Goal: Information Seeking & Learning: Learn about a topic

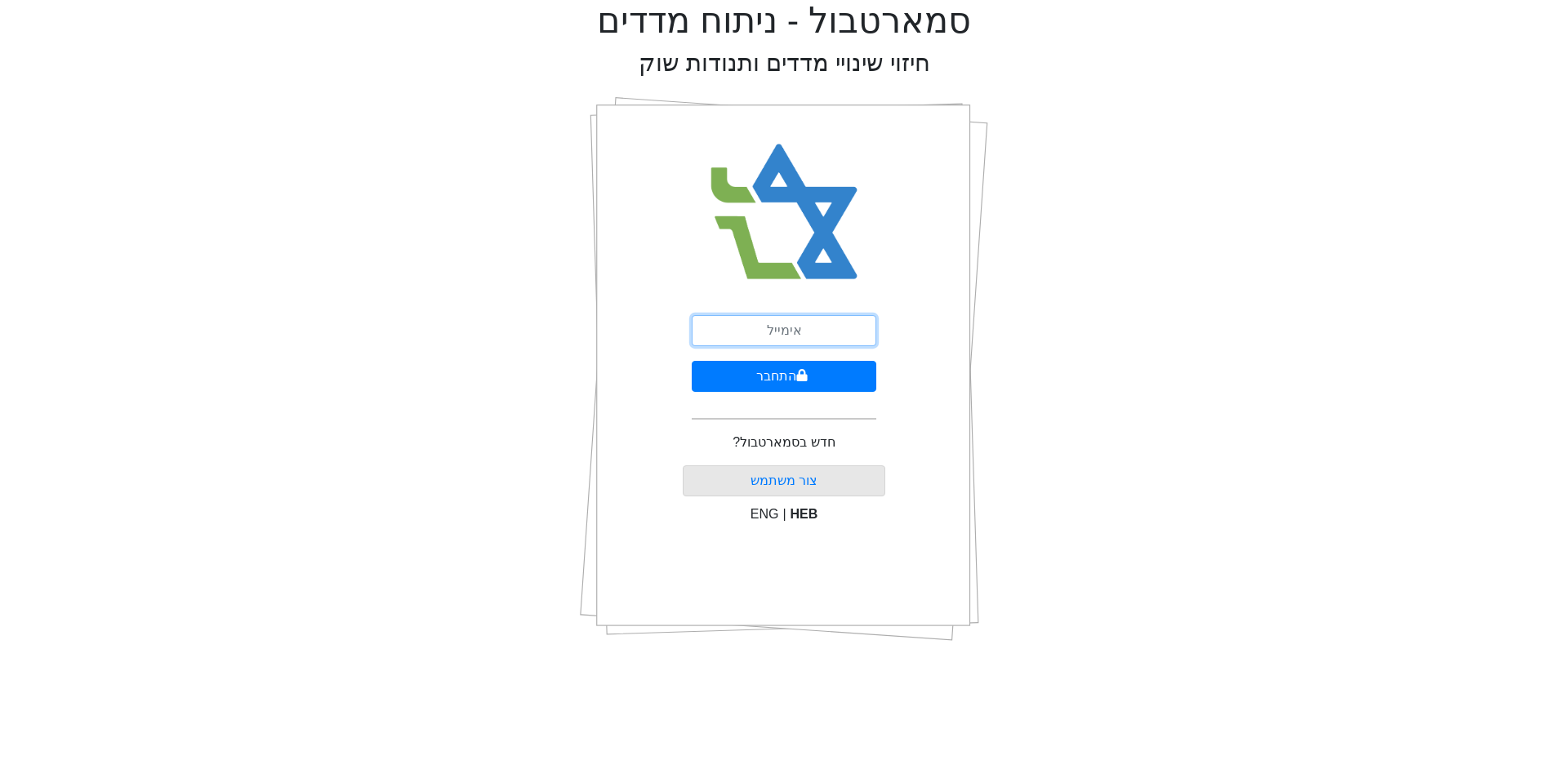
click at [793, 339] on input "email" at bounding box center [783, 330] width 184 height 31
type input "ם"
type input "[EMAIL_ADDRESS][DOMAIN_NAME]"
click at [807, 375] on button "התחבר" at bounding box center [783, 377] width 184 height 31
click at [694, 361] on button "התחבר" at bounding box center [784, 377] width 181 height 31
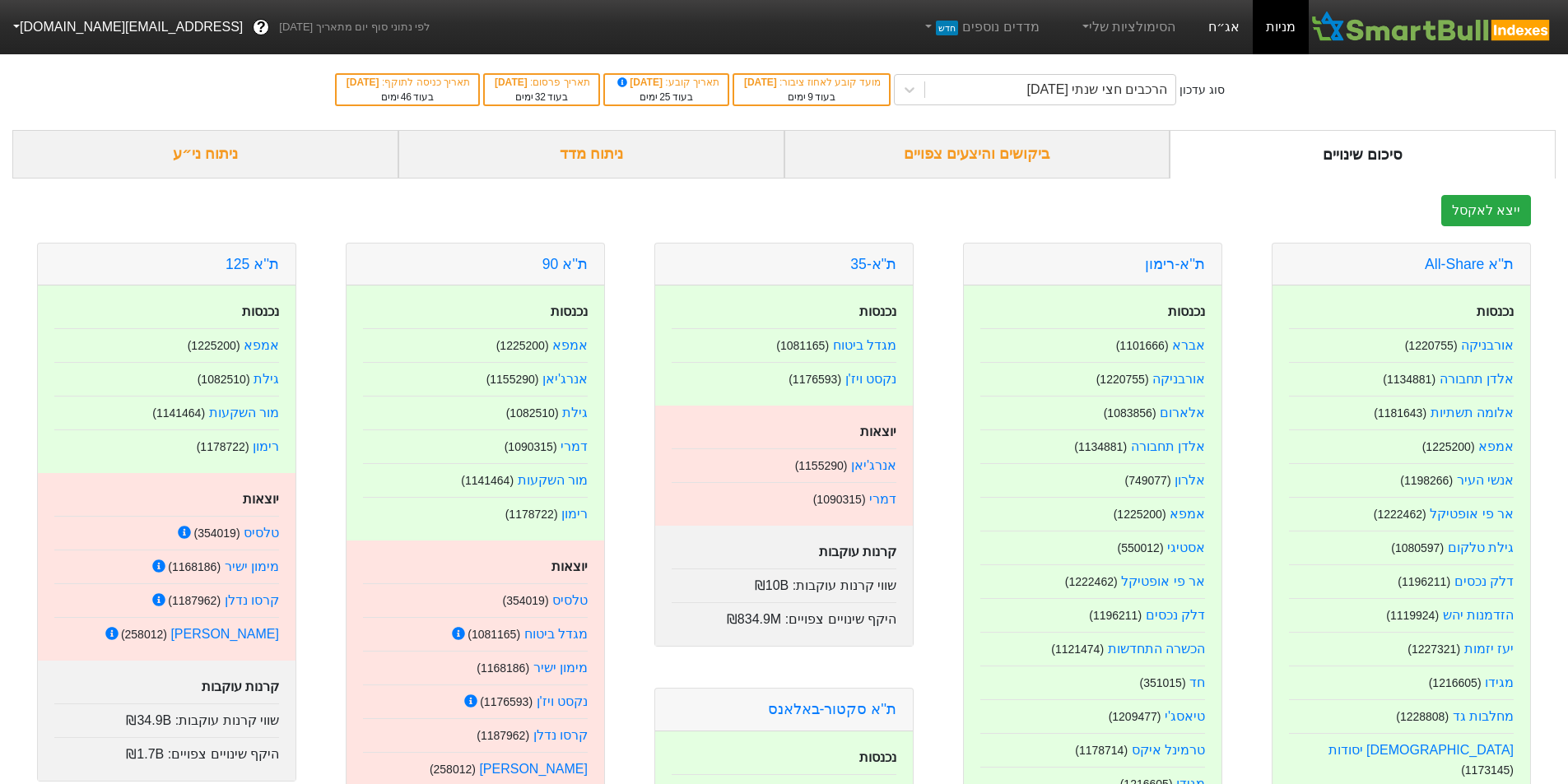
click at [1219, 38] on link "אג״ח" at bounding box center [1224, 27] width 57 height 55
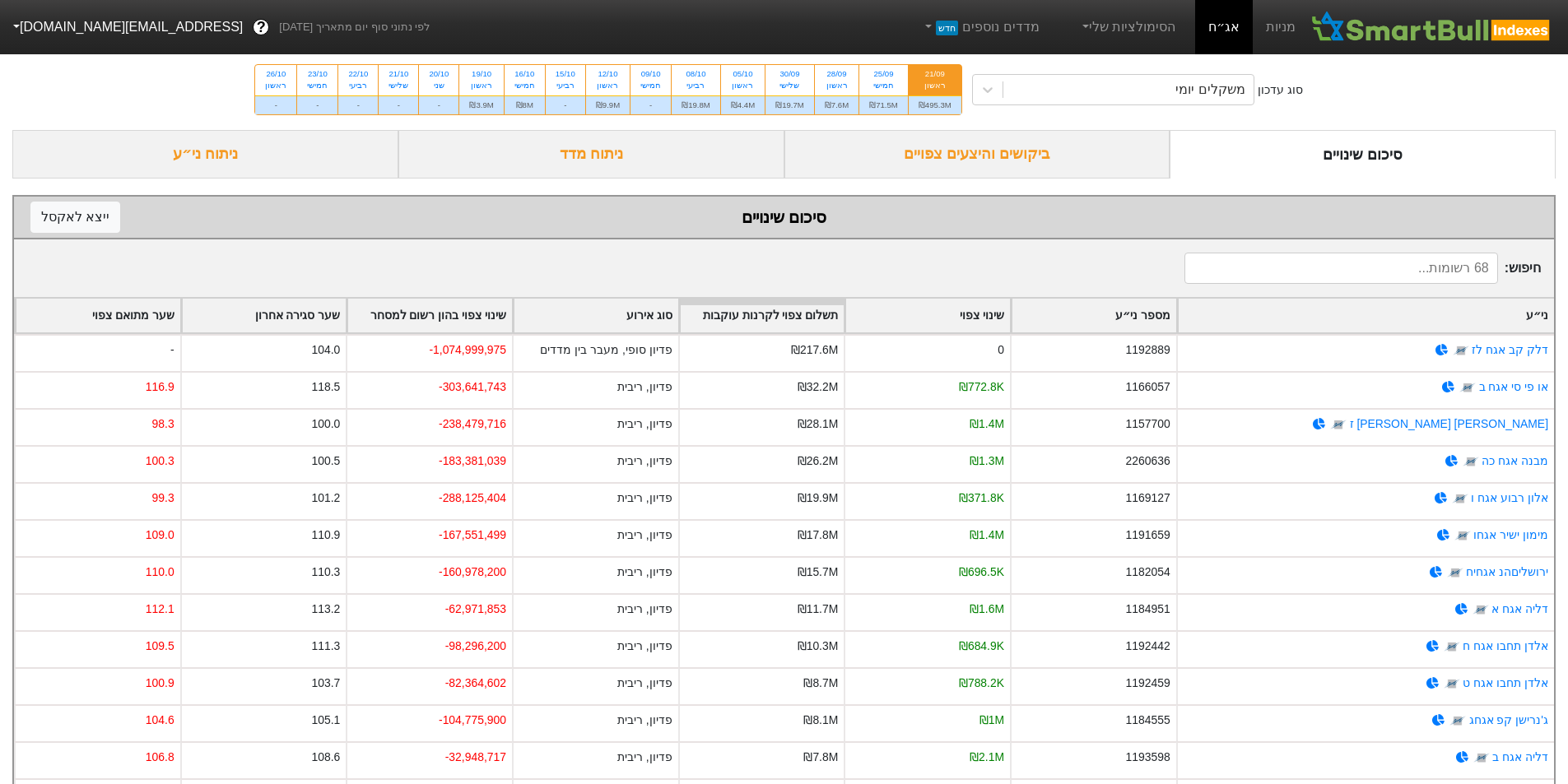
click at [1041, 150] on div "ביקושים והיצעים צפויים" at bounding box center [977, 154] width 386 height 48
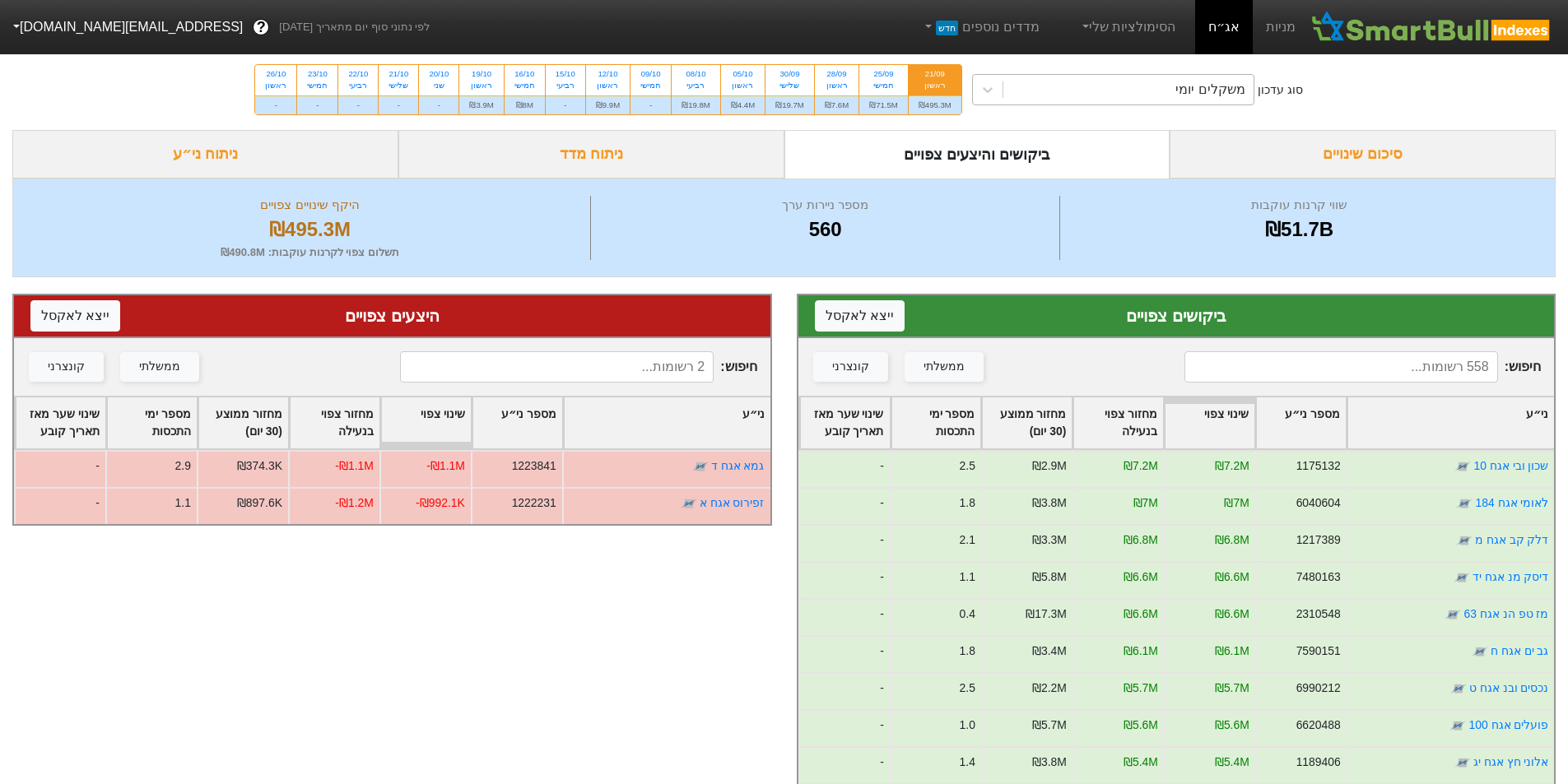
click at [1161, 88] on div "משקלים יומי" at bounding box center [1128, 89] width 250 height 30
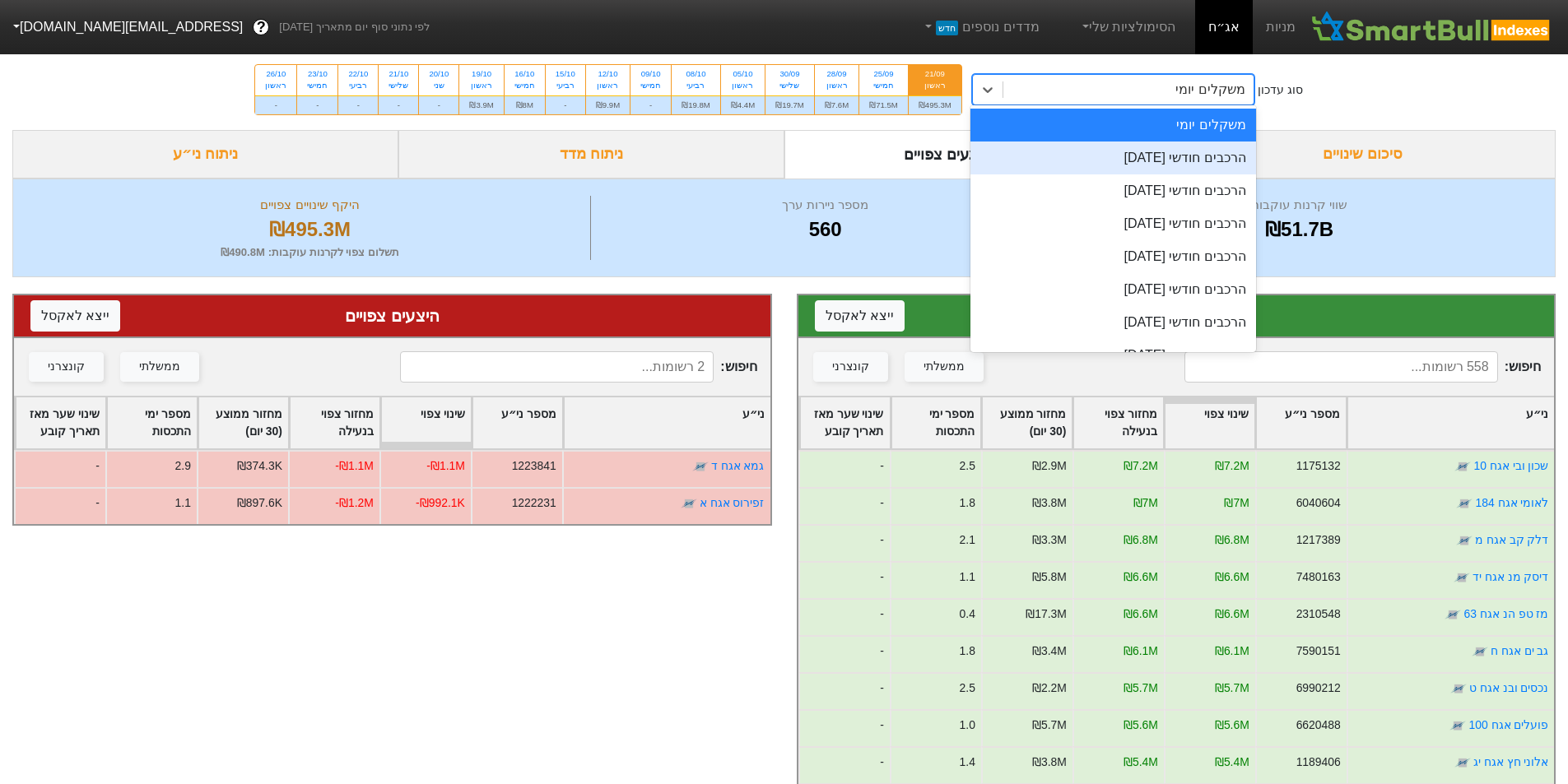
click at [1154, 145] on div "הרכבים חודשי [DATE]" at bounding box center [1113, 158] width 285 height 33
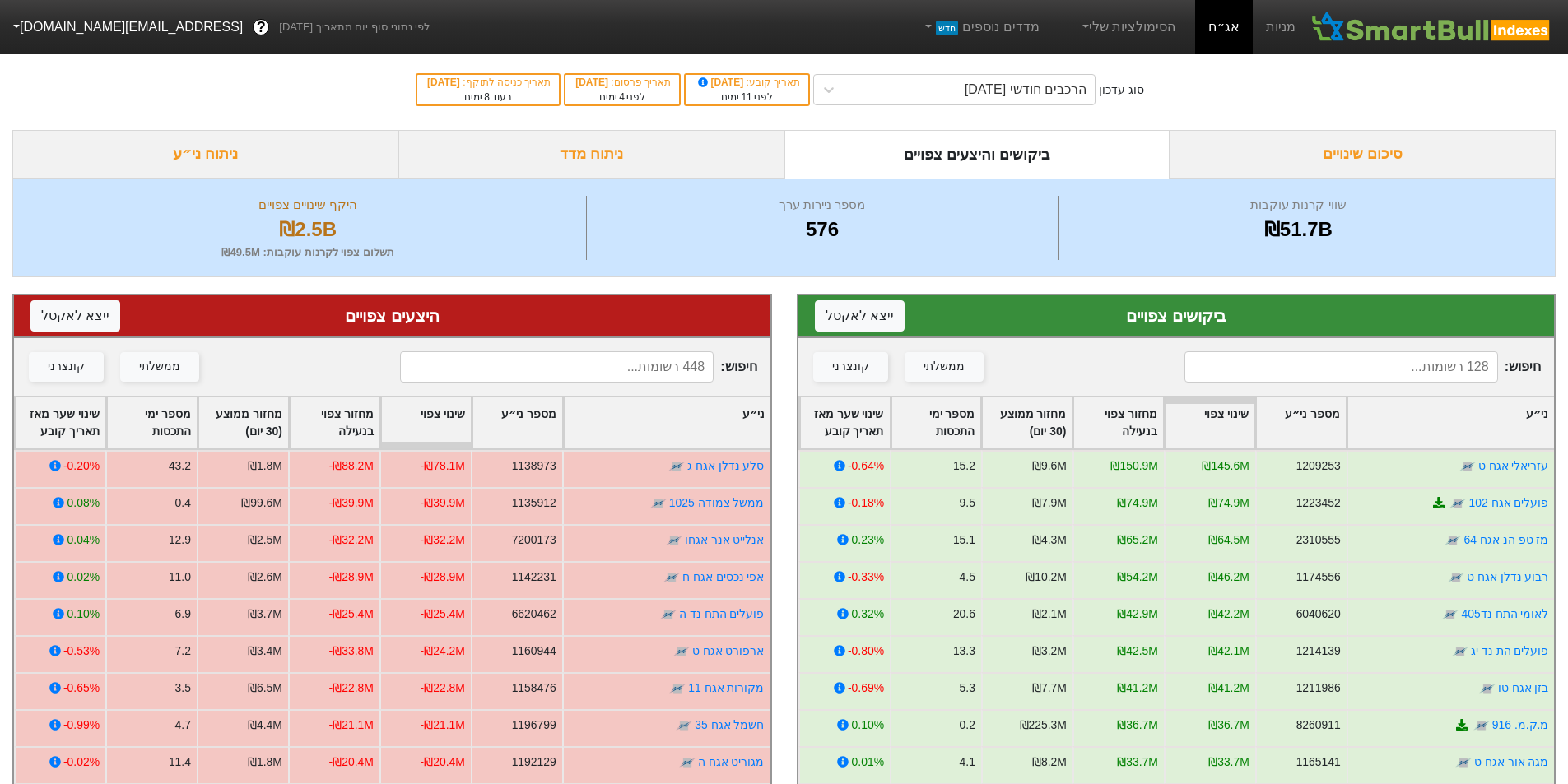
click at [1459, 365] on input at bounding box center [1341, 367] width 314 height 31
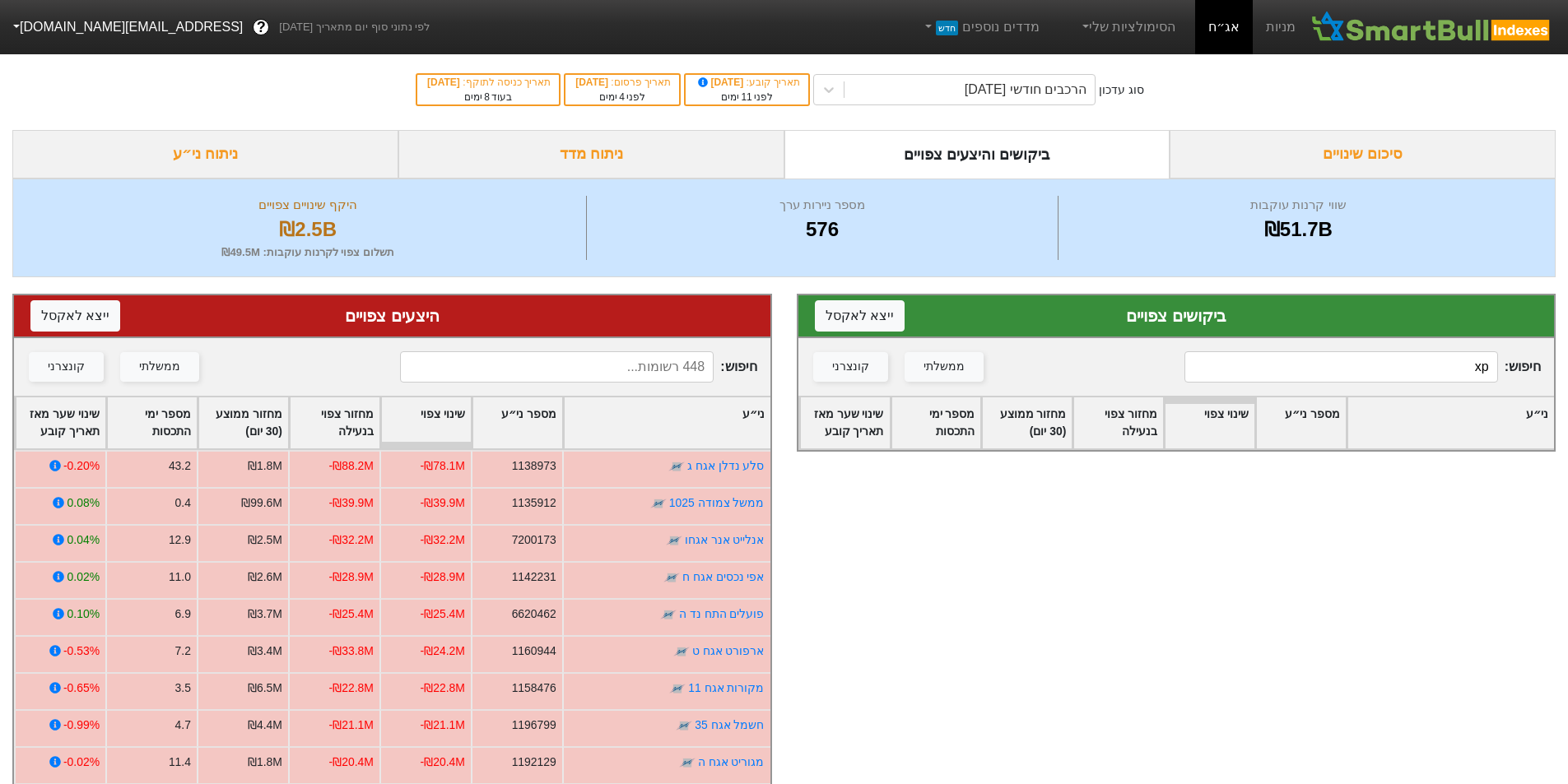
type input "x"
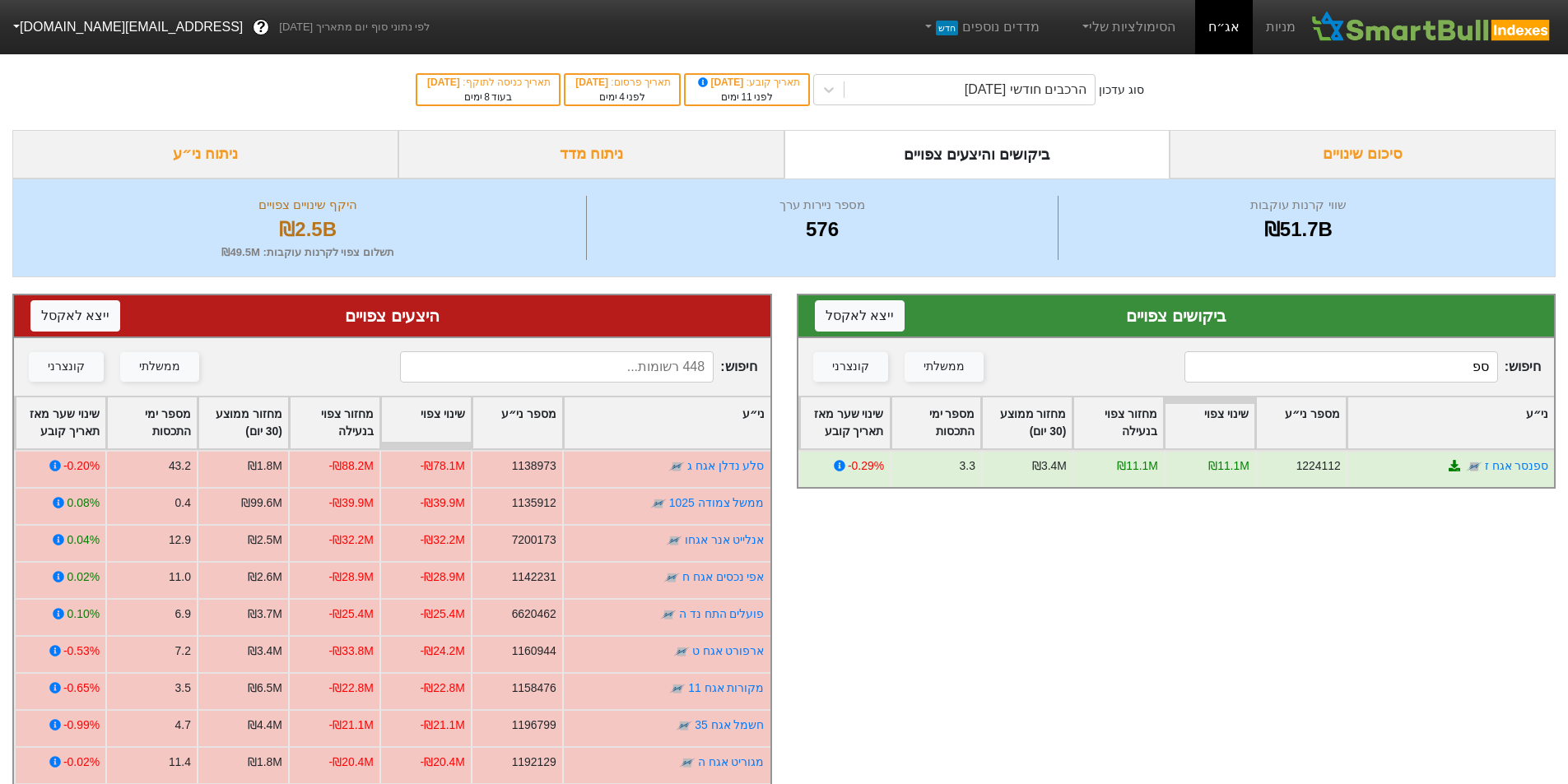
type input "ס"
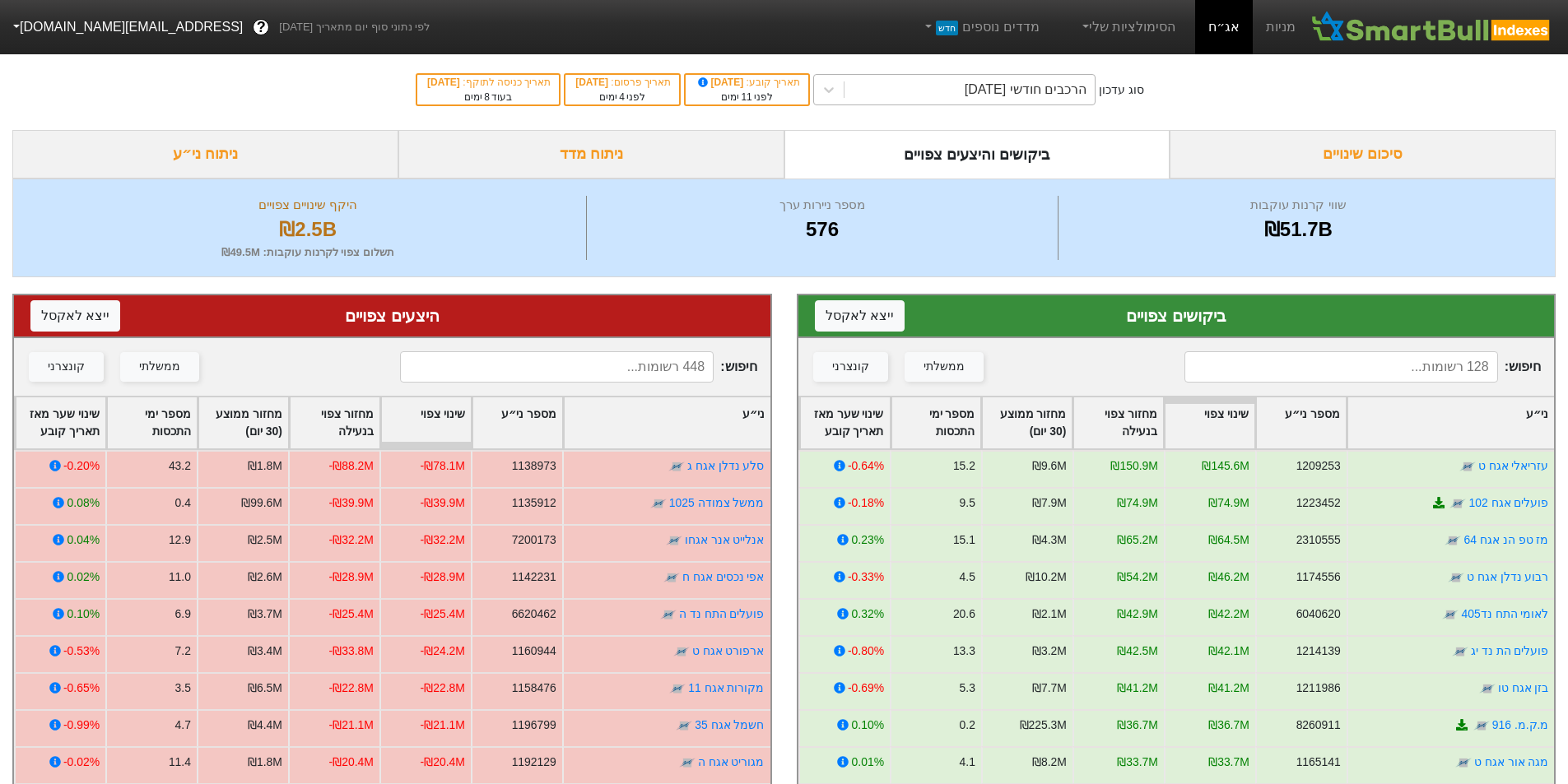
click at [1054, 85] on div "הרכבים חודשי [DATE]" at bounding box center [1025, 90] width 122 height 20
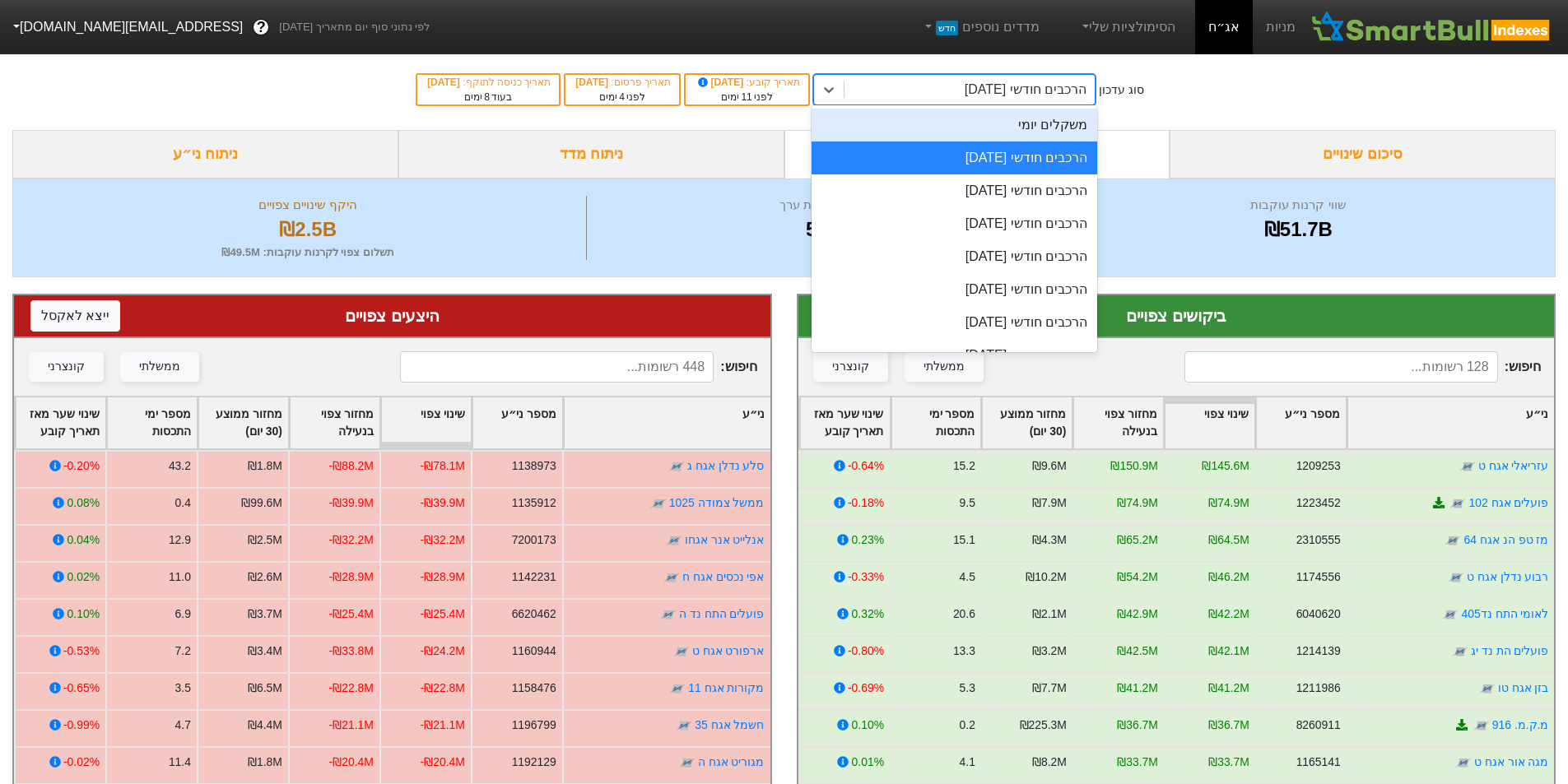
click at [1043, 124] on div "משקלים יומי" at bounding box center [954, 125] width 285 height 33
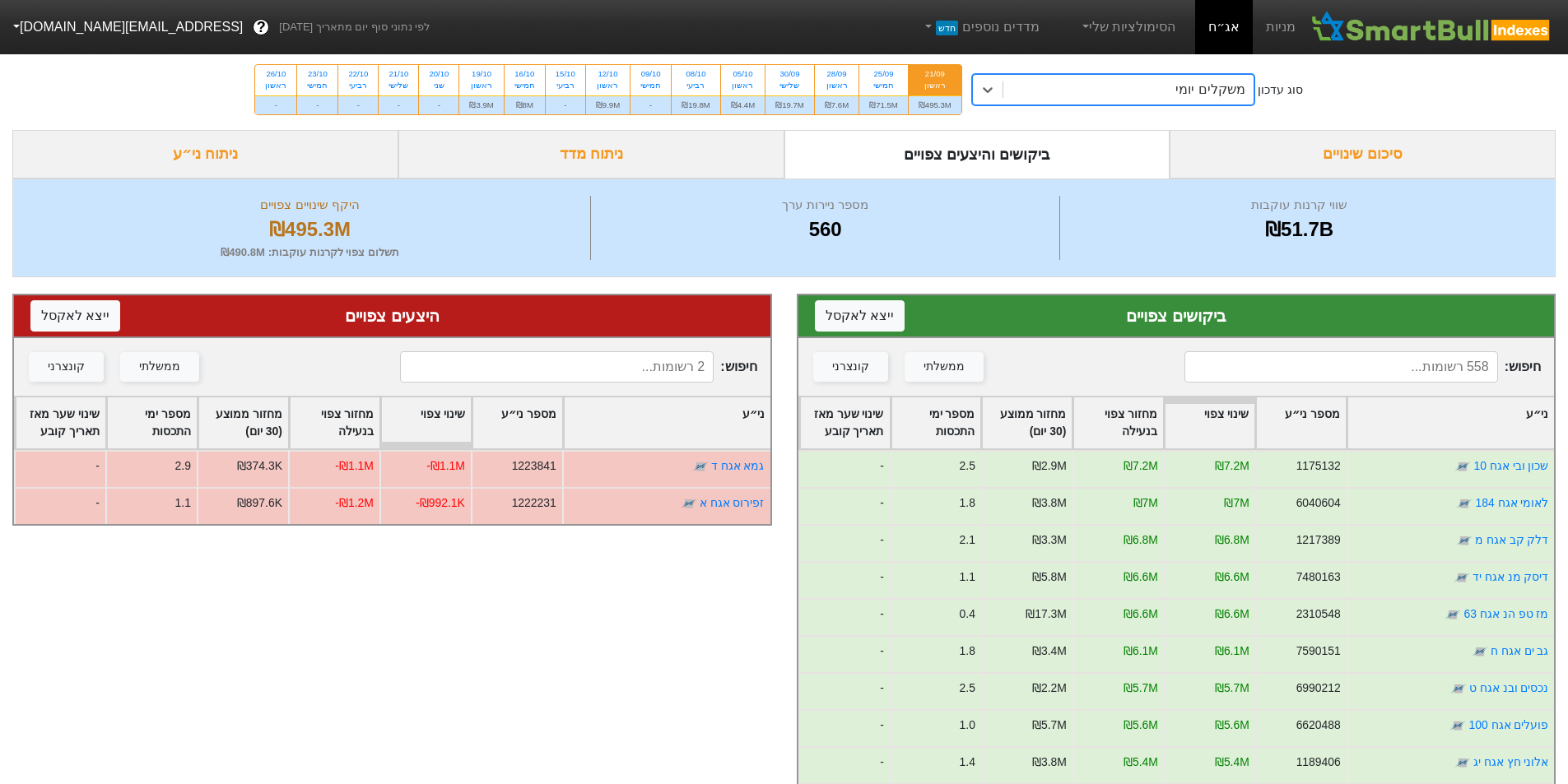
click at [1398, 154] on div "סיכום שינויים" at bounding box center [1363, 154] width 386 height 48
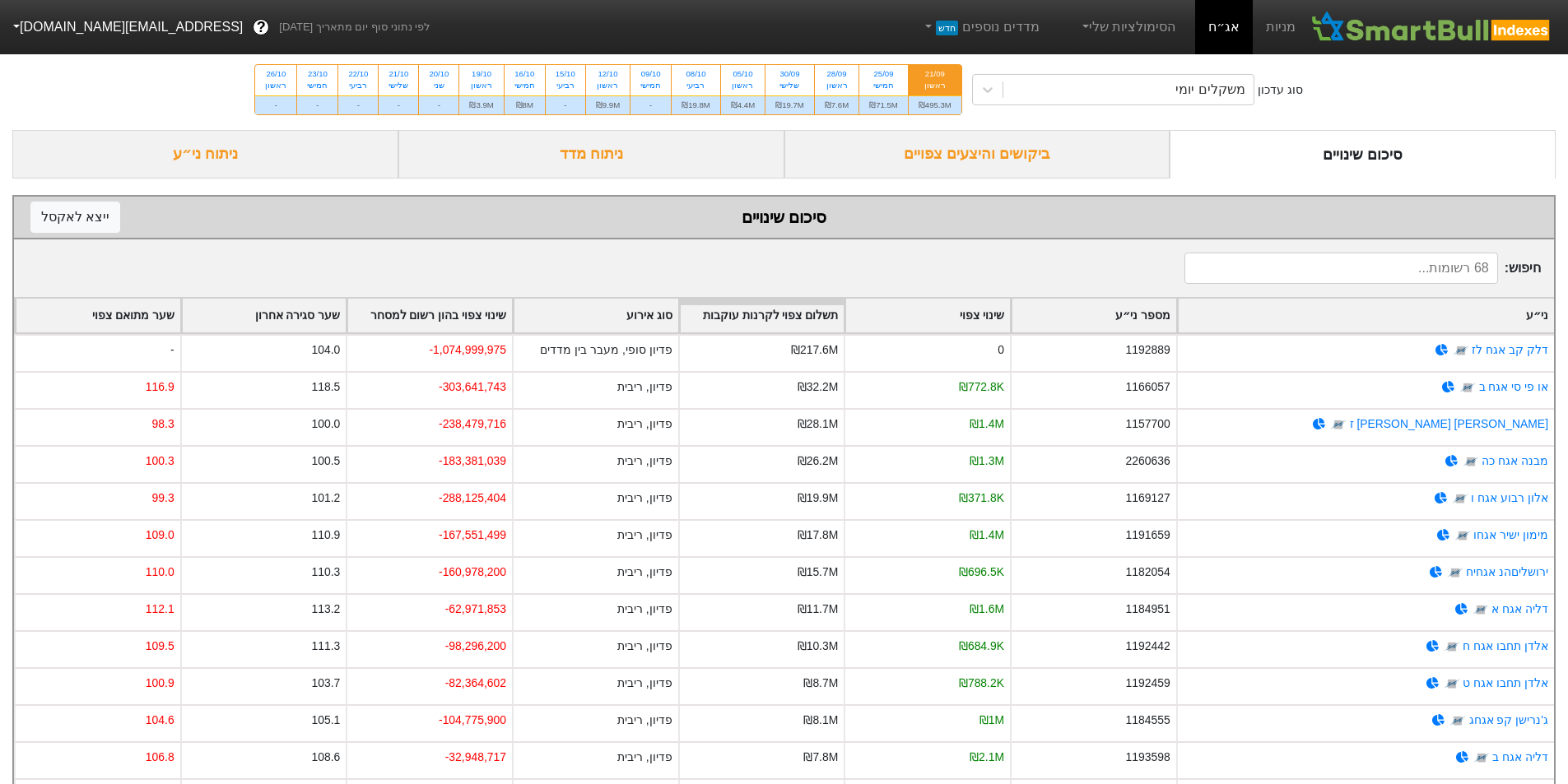
click at [1040, 145] on div "ביקושים והיצעים צפויים" at bounding box center [977, 154] width 386 height 48
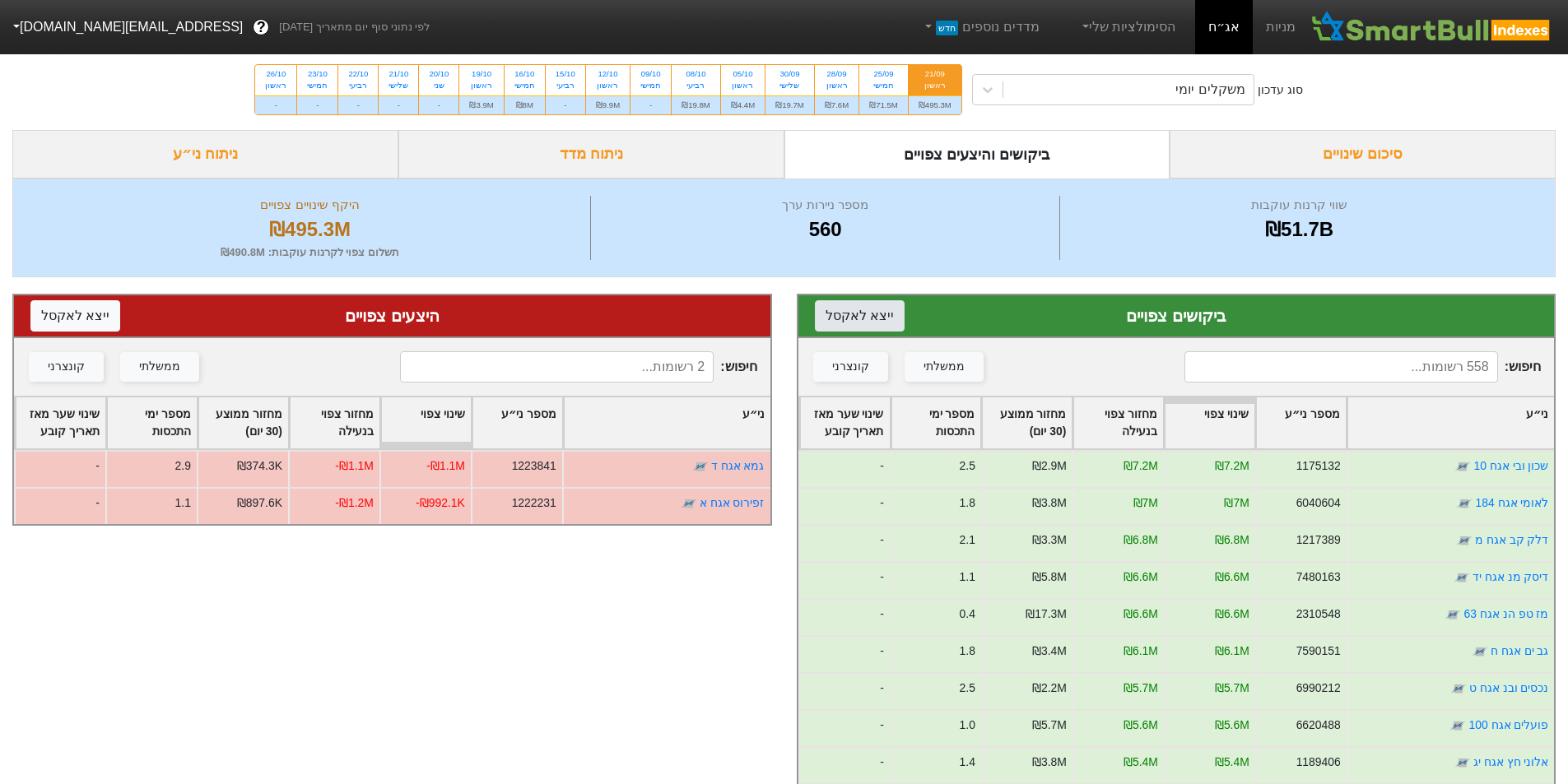
click at [878, 315] on button "ייצא ל אקסל" at bounding box center [859, 316] width 90 height 31
click at [893, 81] on div "חמישי" at bounding box center [884, 85] width 29 height 12
click at [884, 75] on input "25/09 חמישי ₪71.5M" at bounding box center [879, 70] width 11 height 11
radio input "true"
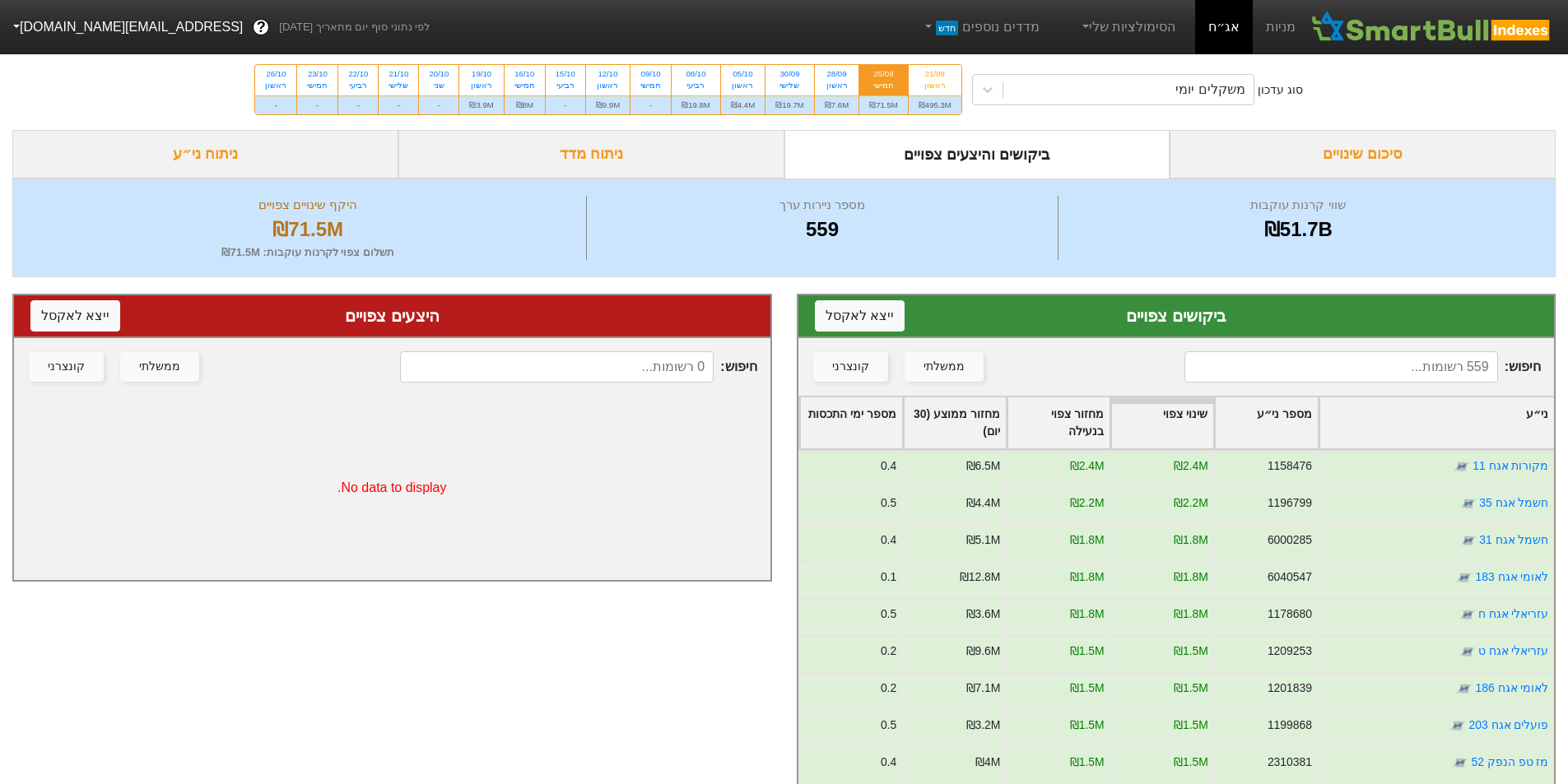
click at [1316, 149] on div "סיכום שינויים" at bounding box center [1363, 154] width 386 height 48
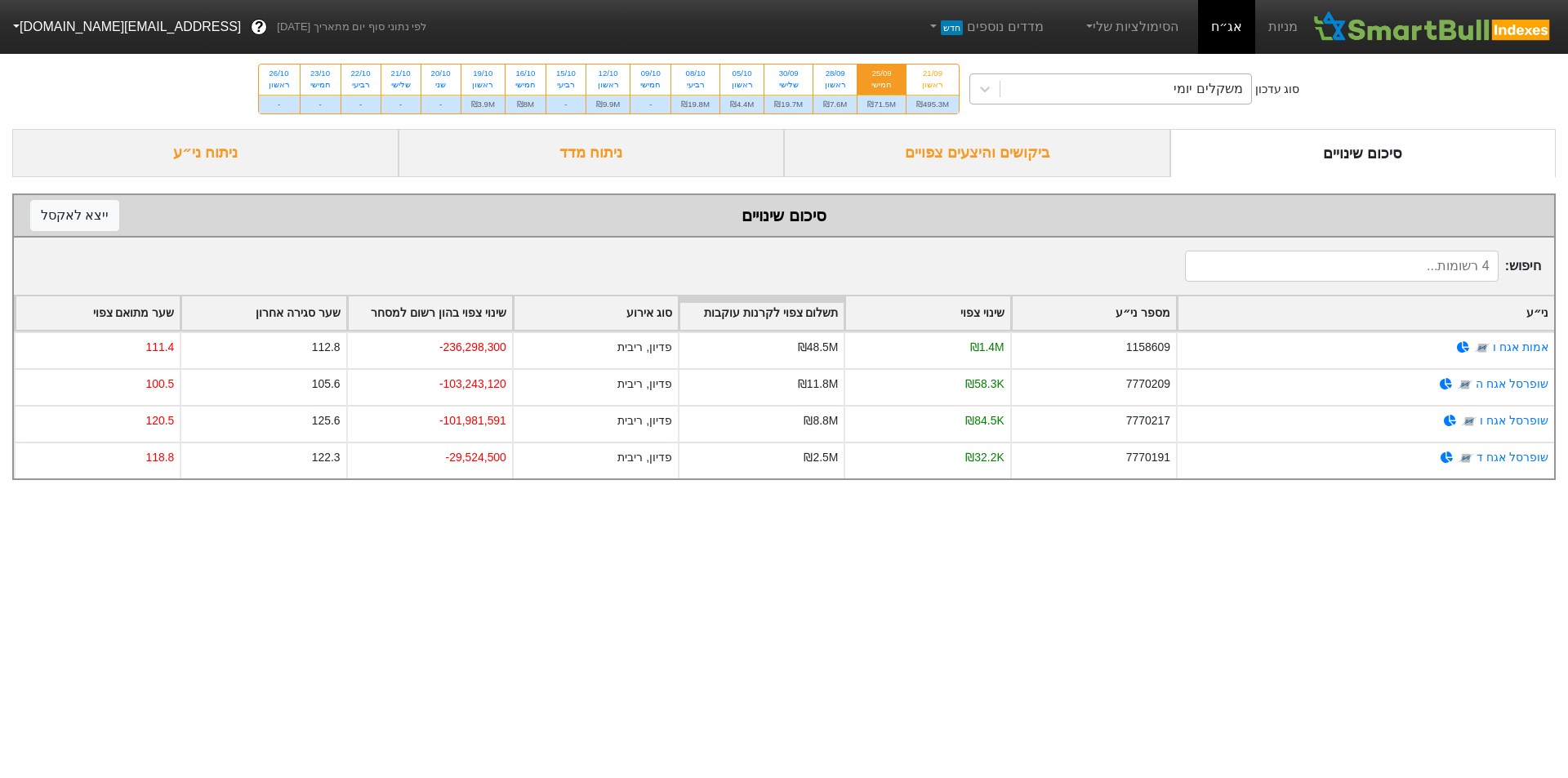
click at [1166, 79] on div "משקלים יומי" at bounding box center [1126, 88] width 251 height 29
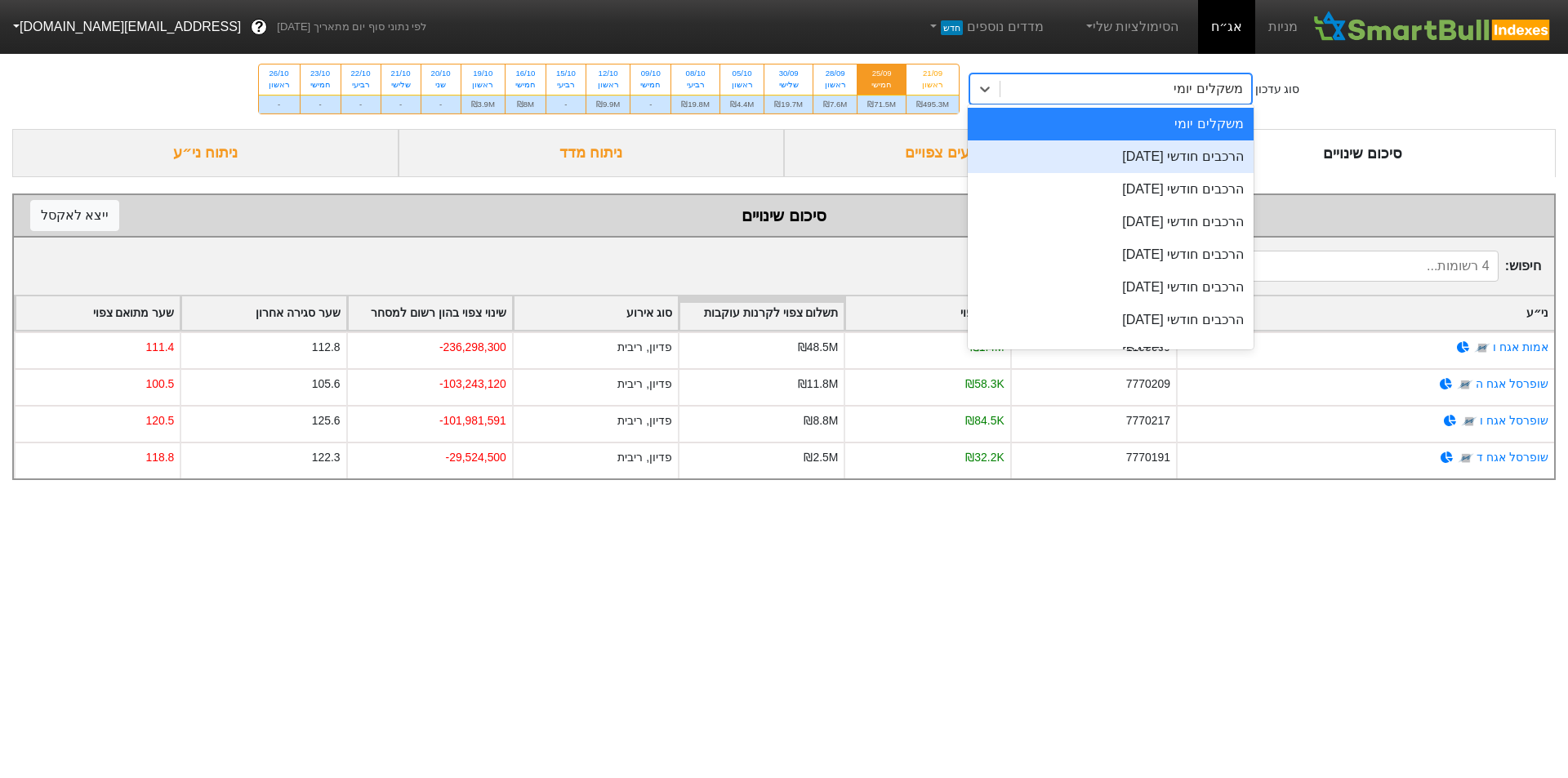
click at [1168, 164] on div "הרכבים חודשי [DATE]" at bounding box center [1110, 157] width 286 height 33
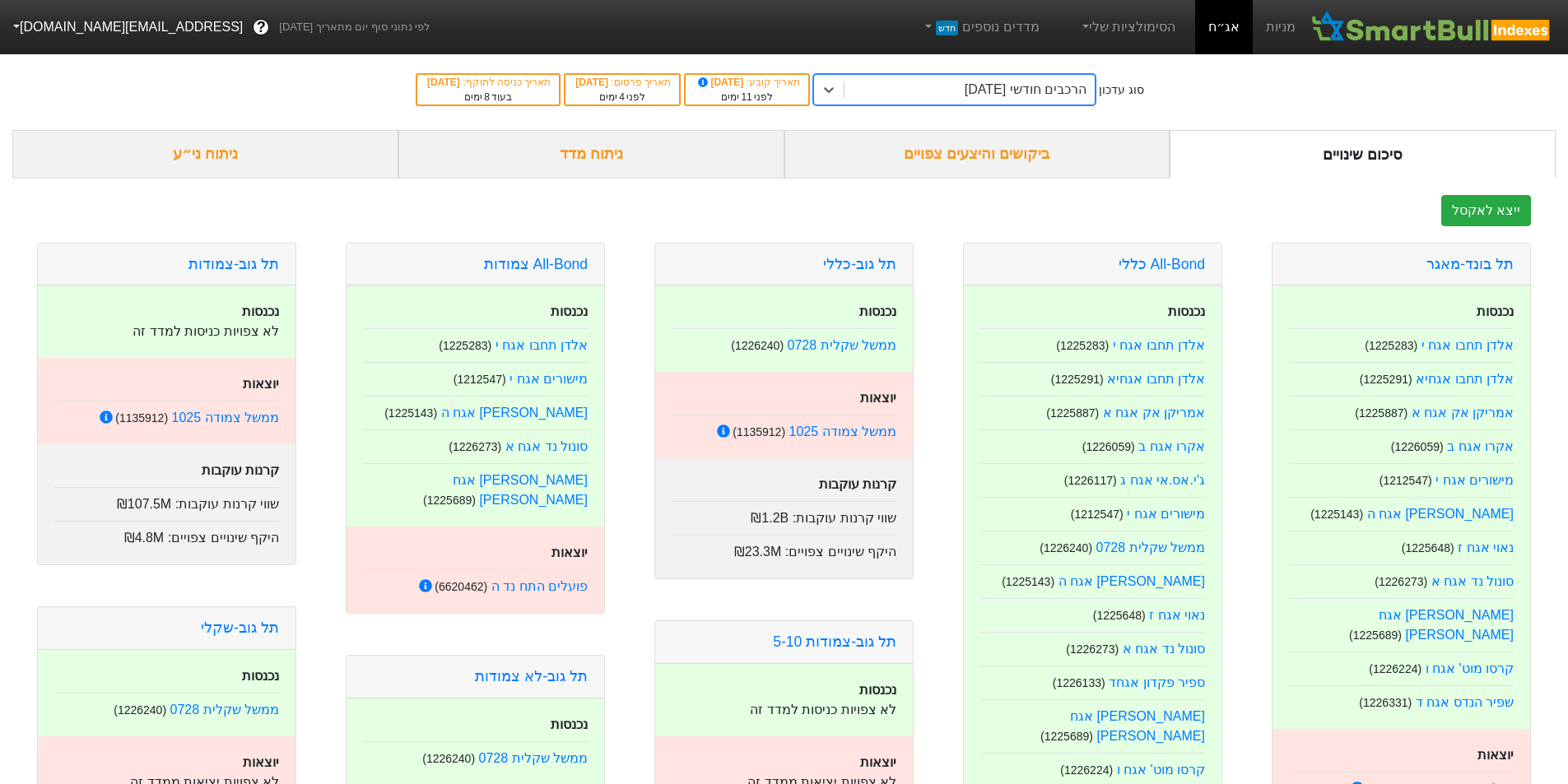
click at [1124, 162] on div "ביקושים והיצעים צפויים" at bounding box center [977, 154] width 386 height 48
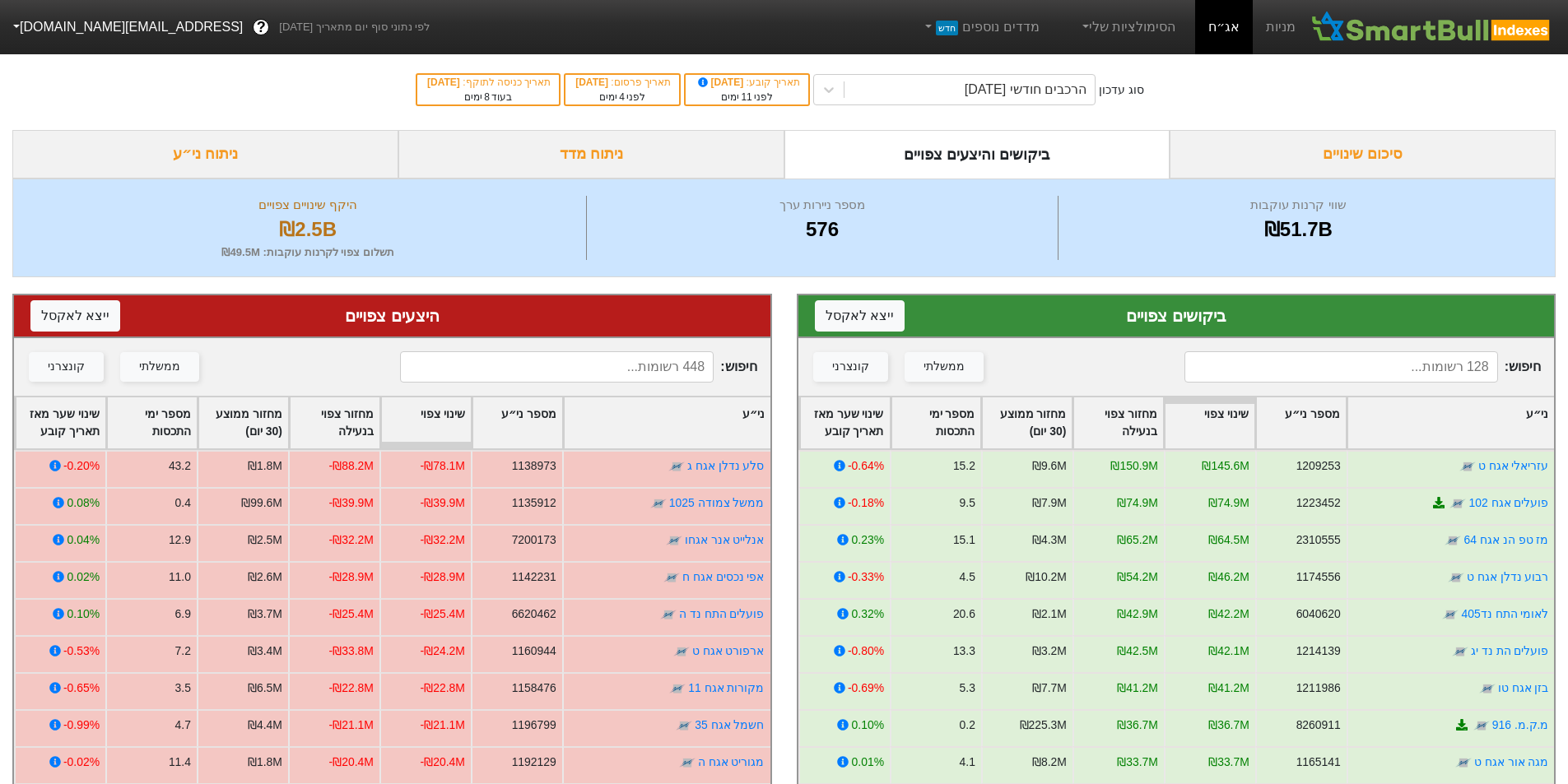
click at [1428, 363] on input at bounding box center [1341, 367] width 314 height 31
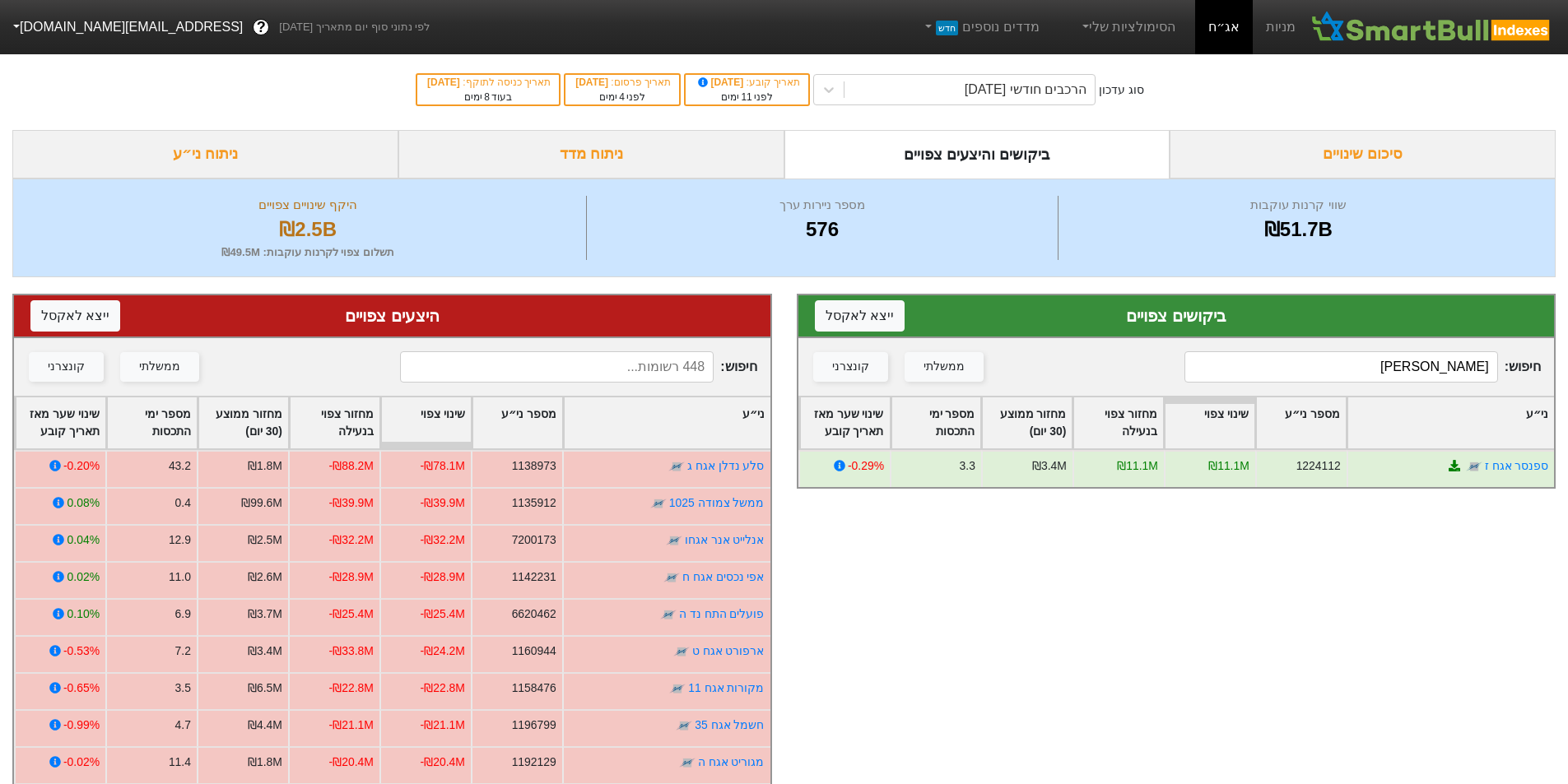
type input "[PERSON_NAME]"
click at [1287, 145] on div "סיכום שינויים" at bounding box center [1363, 154] width 386 height 48
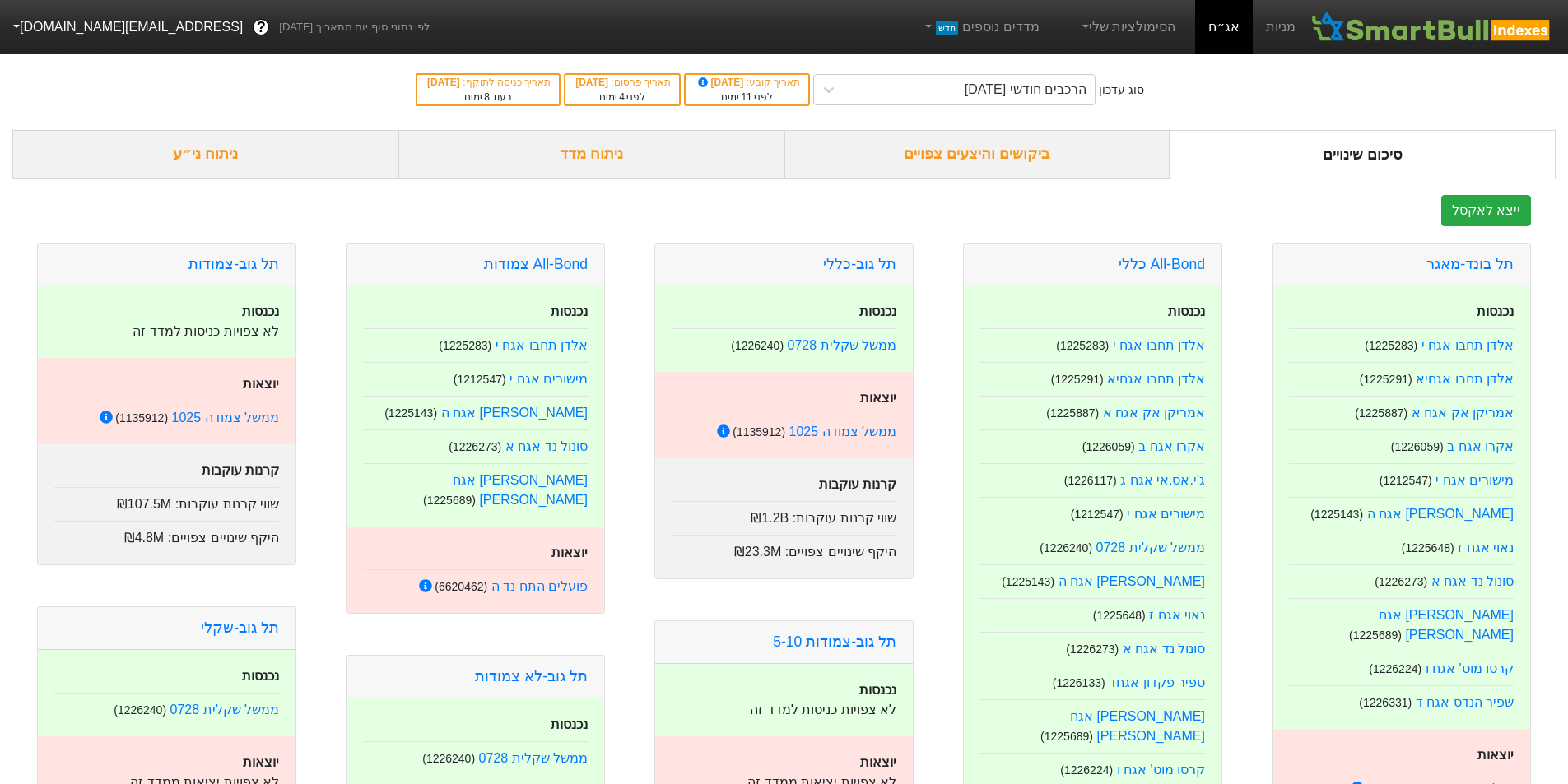
click at [1126, 161] on div "ביקושים והיצעים צפויים" at bounding box center [977, 154] width 386 height 48
